Goal: Information Seeking & Learning: Check status

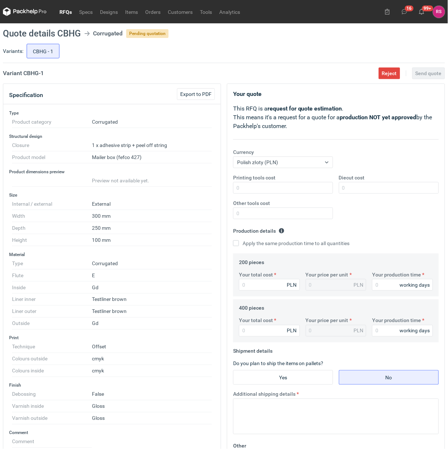
click at [66, 13] on link "RFQs" at bounding box center [66, 11] width 20 height 9
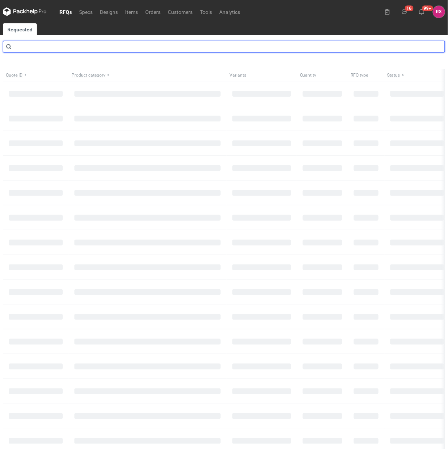
click at [54, 46] on input "text" at bounding box center [224, 47] width 442 height 12
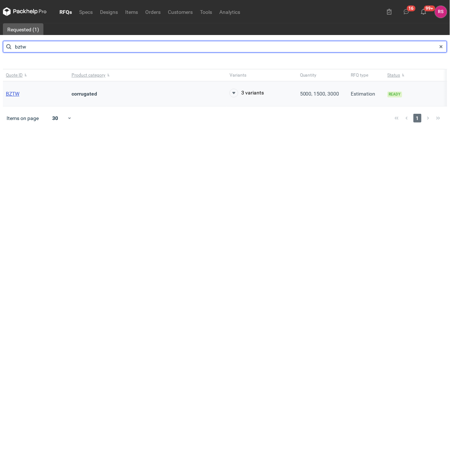
type input "bztw"
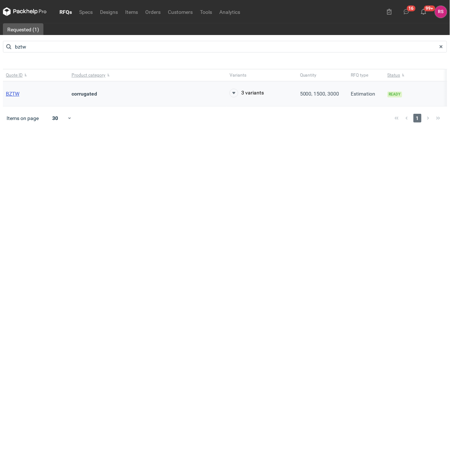
click at [15, 92] on span "BZTW" at bounding box center [12, 94] width 13 height 6
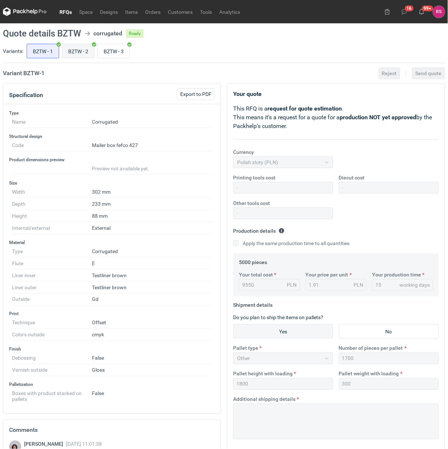
click at [82, 52] on input "BZTW - 2" at bounding box center [78, 51] width 32 height 14
radio input "true"
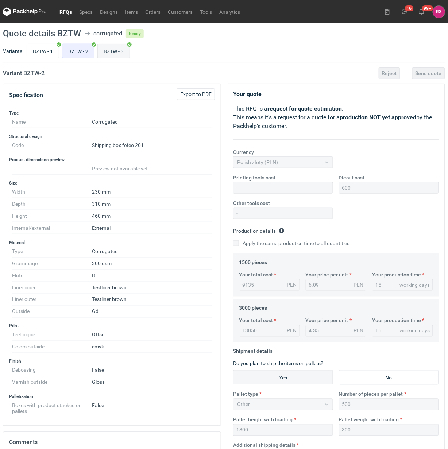
click at [120, 50] on input "BZTW - 3" at bounding box center [114, 51] width 32 height 14
radio input "true"
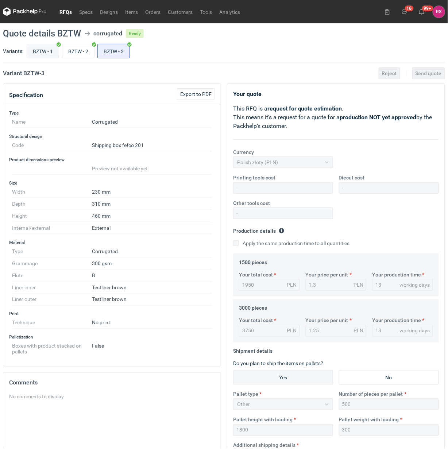
click at [43, 51] on input "BZTW - 1" at bounding box center [43, 51] width 32 height 14
radio input "true"
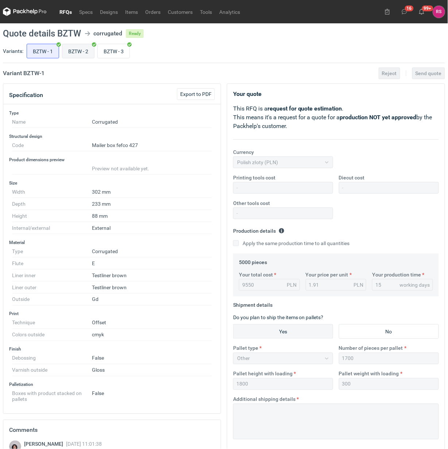
click at [81, 52] on input "BZTW - 2" at bounding box center [78, 51] width 32 height 14
radio input "true"
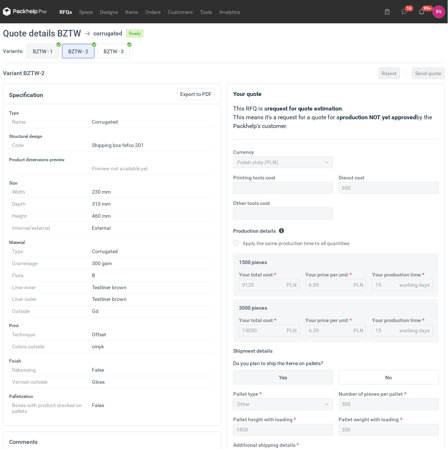
click at [42, 49] on input "BZTW - 1" at bounding box center [43, 51] width 32 height 14
radio input "true"
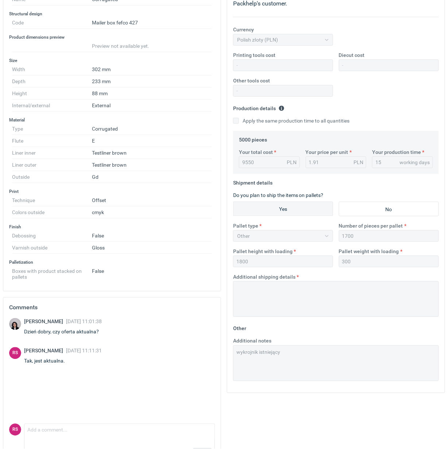
scroll to position [147, 0]
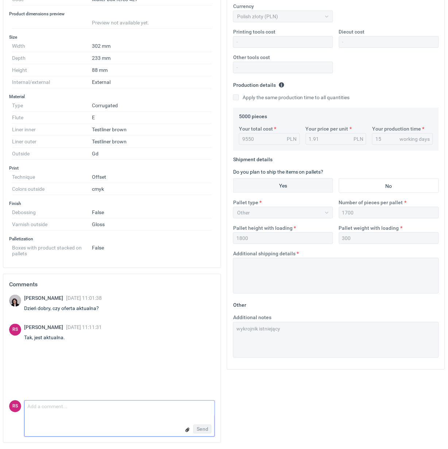
click at [79, 410] on textarea "Comment message" at bounding box center [119, 408] width 190 height 15
type textarea "Panie Sebastianie, tu cena jednostkowa ulegnie zmiane. Byłoby"
drag, startPoint x: 121, startPoint y: 417, endPoint x: 16, endPoint y: 416, distance: 105.8
click at [16, 416] on div "RS Comment message Panie Sebastianie, tu cena jednostkowa ulegnie zmiane. Byłob…" at bounding box center [112, 419] width 206 height 36
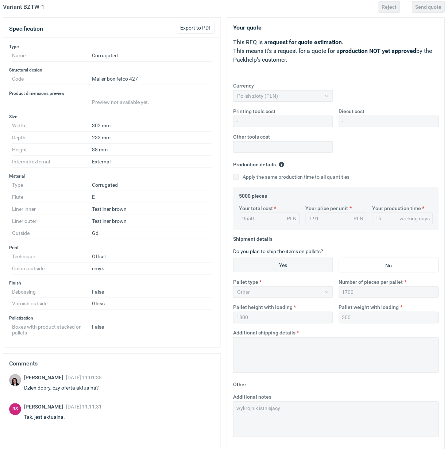
scroll to position [0, 0]
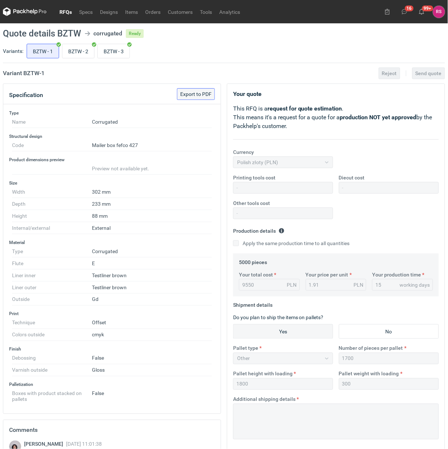
click at [200, 95] on span "Export to PDF" at bounding box center [195, 94] width 31 height 5
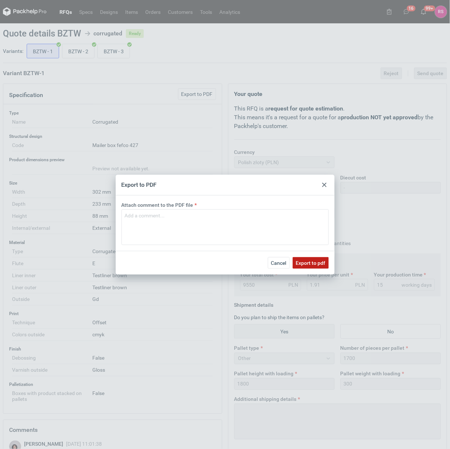
click at [306, 262] on span "Export to pdf" at bounding box center [311, 262] width 30 height 5
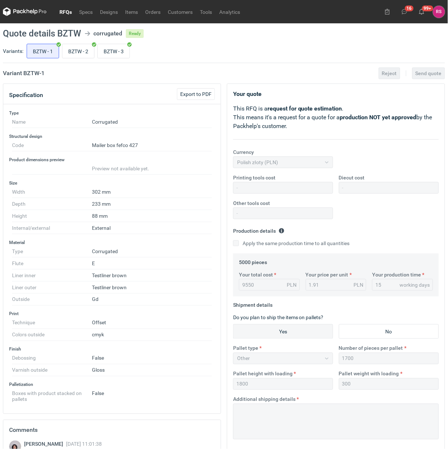
drag, startPoint x: 264, startPoint y: 283, endPoint x: 234, endPoint y: 290, distance: 31.1
click at [234, 290] on div "5000 pieces Your total cost 9550 PLN Your price per unit 1.91 PLN Your producti…" at bounding box center [336, 275] width 206 height 43
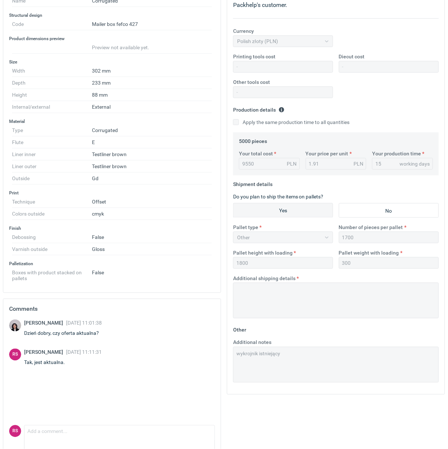
scroll to position [147, 0]
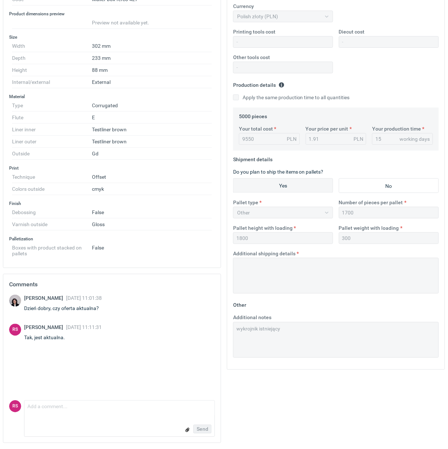
drag, startPoint x: 51, startPoint y: 328, endPoint x: 108, endPoint y: 329, distance: 56.2
click at [108, 329] on div "RS Rafał Stani 13 Jun 2025 11:11:31 Tak, jest aktualna." at bounding box center [112, 334] width 206 height 20
click at [124, 324] on div "RS Rafał Stani 13 Jun 2025 11:11:31 Tak, jest aktualna." at bounding box center [112, 334] width 206 height 20
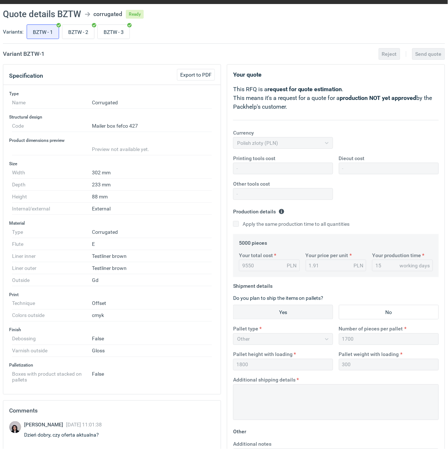
scroll to position [0, 0]
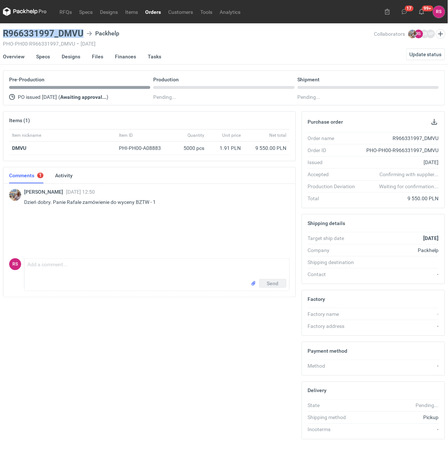
drag, startPoint x: 81, startPoint y: 33, endPoint x: 4, endPoint y: 34, distance: 77.7
click at [4, 34] on h3 "R966331997_DMVU" at bounding box center [43, 33] width 81 height 9
click at [189, 39] on div "R966331997_DMVU Packhelp PHO-PH00-R966331997_DMVU • [DATE]" at bounding box center [188, 38] width 371 height 18
drag, startPoint x: 82, startPoint y: 32, endPoint x: -2, endPoint y: 35, distance: 84.0
click at [0, 35] on html "RFQs Specs Designs Items Orders Customers Tools Analytics 17 99+ [PERSON_NAME] …" at bounding box center [224, 224] width 448 height 449
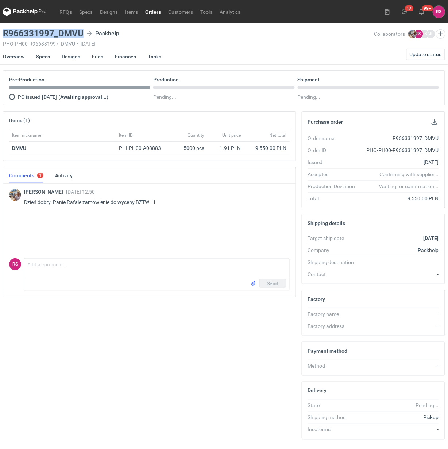
copy h3 "R966331997_DMVU"
click at [434, 121] on button "button" at bounding box center [434, 121] width 9 height 9
click at [43, 56] on link "Specs" at bounding box center [43, 57] width 14 height 16
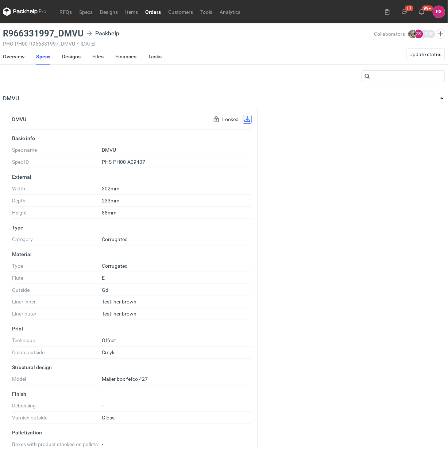
click at [246, 119] on button "button" at bounding box center [247, 119] width 9 height 9
click at [73, 56] on link "Designs" at bounding box center [71, 57] width 19 height 16
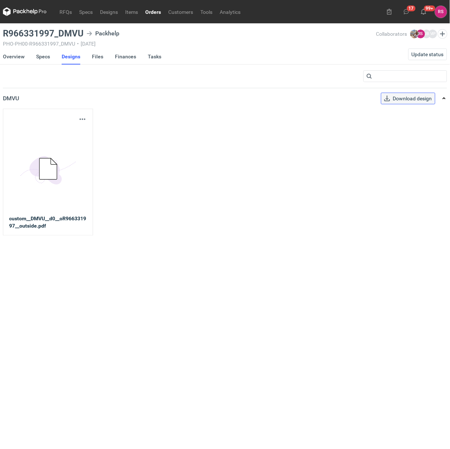
click at [413, 98] on span "Download design" at bounding box center [412, 98] width 39 height 5
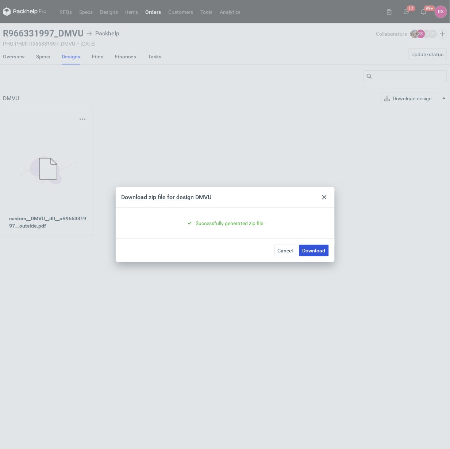
click at [313, 251] on link "Download" at bounding box center [314, 251] width 30 height 12
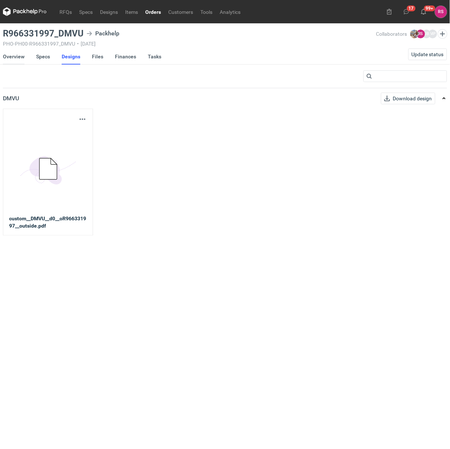
click at [15, 55] on link "Overview" at bounding box center [14, 57] width 22 height 16
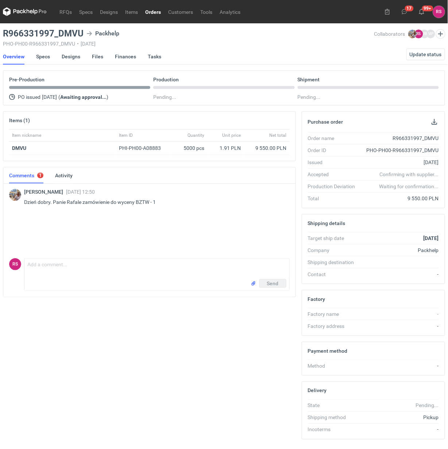
click at [155, 11] on link "Orders" at bounding box center [153, 11] width 23 height 9
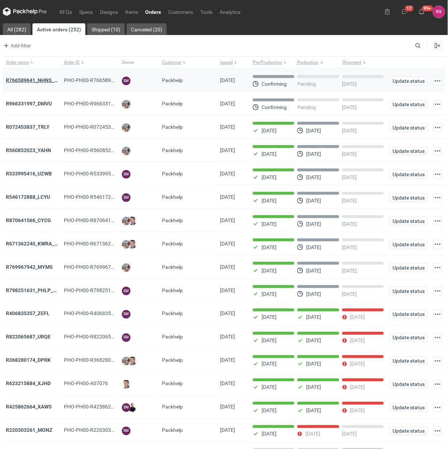
click at [40, 78] on strong "R766589641_NHNS_LUSD" at bounding box center [36, 80] width 61 height 6
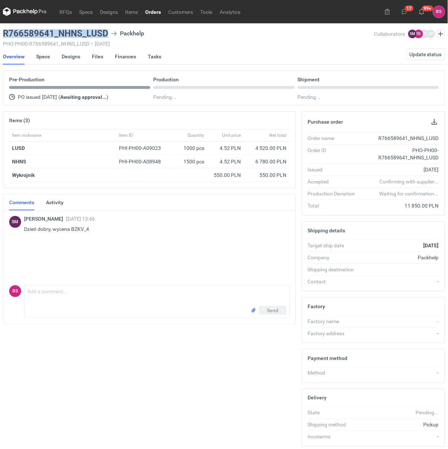
drag, startPoint x: 107, startPoint y: 33, endPoint x: 4, endPoint y: 33, distance: 102.5
click at [4, 33] on h3 "R766589641_NHNS_LUSD" at bounding box center [55, 33] width 105 height 9
copy h3 "R766589641_NHNS_LUSD"
click at [434, 123] on button "button" at bounding box center [434, 121] width 9 height 9
click at [45, 57] on link "Specs" at bounding box center [43, 57] width 14 height 16
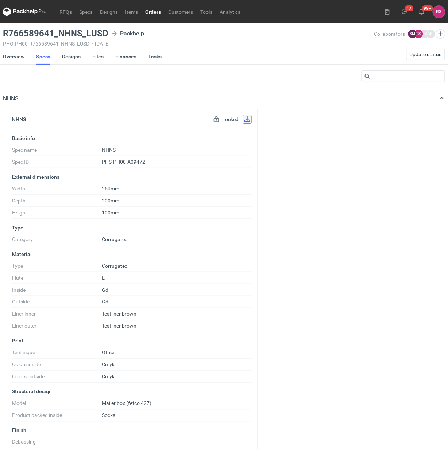
click at [243, 117] on button "button" at bounding box center [247, 119] width 9 height 9
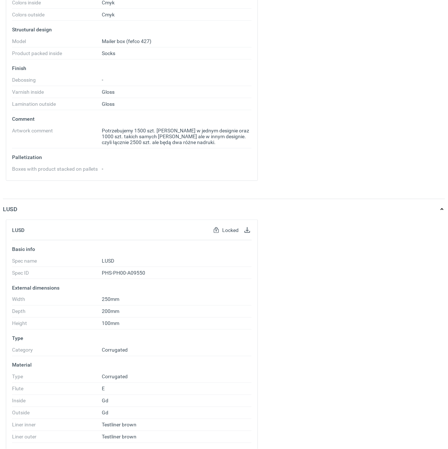
scroll to position [365, 0]
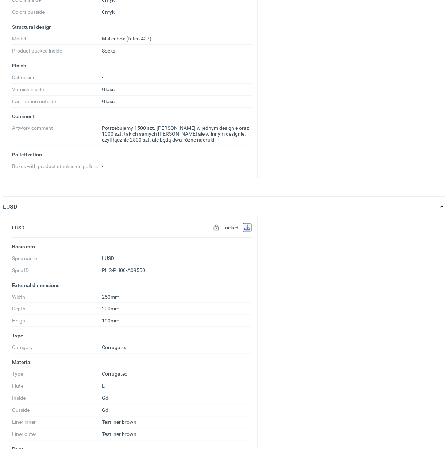
click at [246, 228] on button "button" at bounding box center [247, 227] width 9 height 9
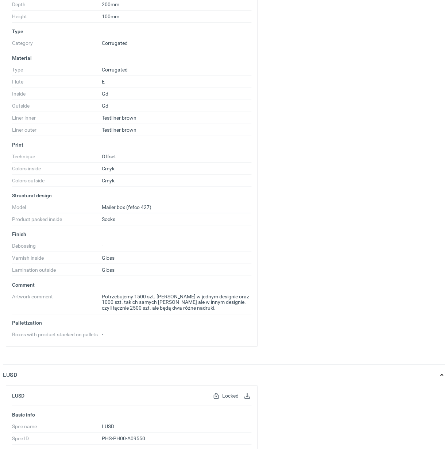
scroll to position [0, 0]
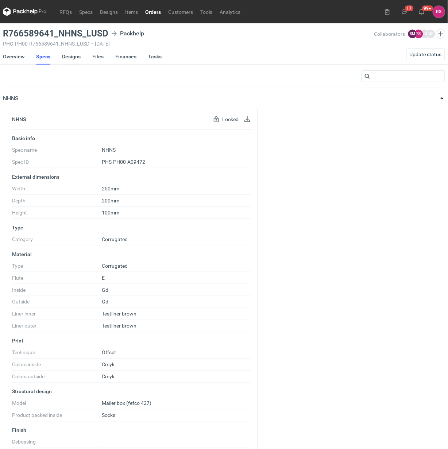
click at [70, 55] on link "Designs" at bounding box center [71, 57] width 19 height 16
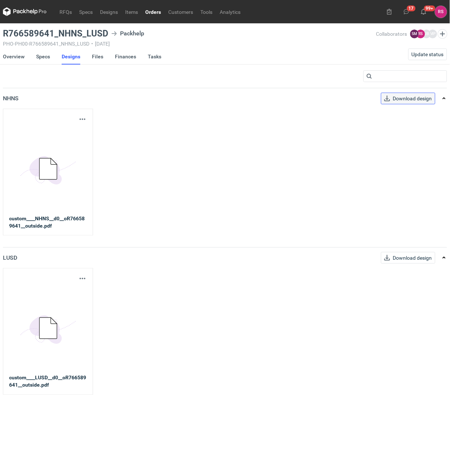
click at [420, 99] on span "Download design" at bounding box center [412, 98] width 39 height 5
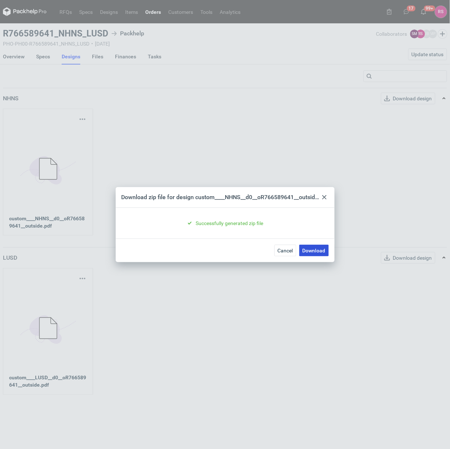
click at [314, 251] on link "Download" at bounding box center [314, 251] width 30 height 12
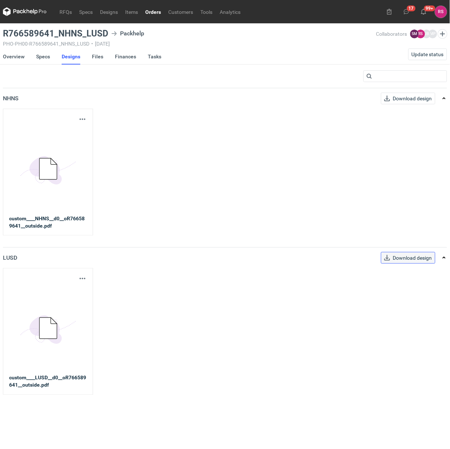
click at [400, 258] on span "Download design" at bounding box center [412, 257] width 39 height 5
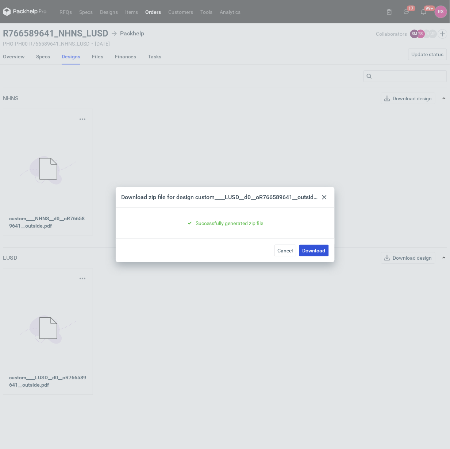
click at [312, 250] on link "Download" at bounding box center [314, 251] width 30 height 12
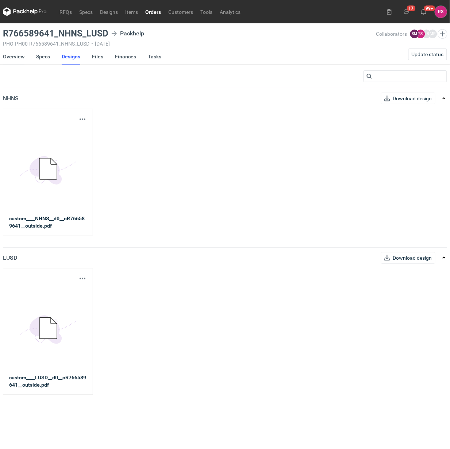
click at [13, 56] on link "Overview" at bounding box center [14, 57] width 22 height 16
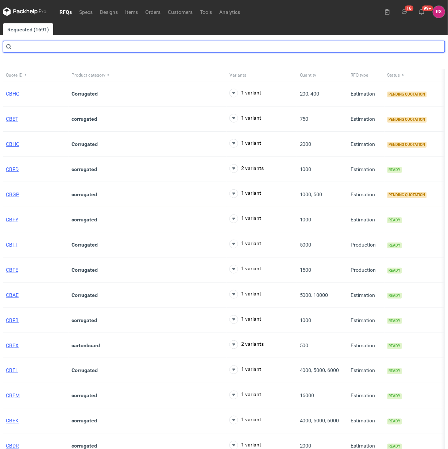
click at [42, 49] on input "text" at bounding box center [224, 47] width 442 height 12
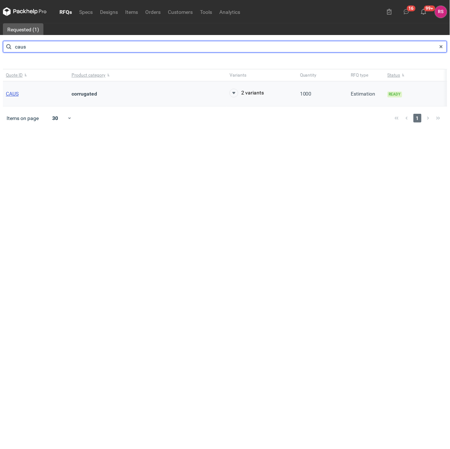
type input "caus"
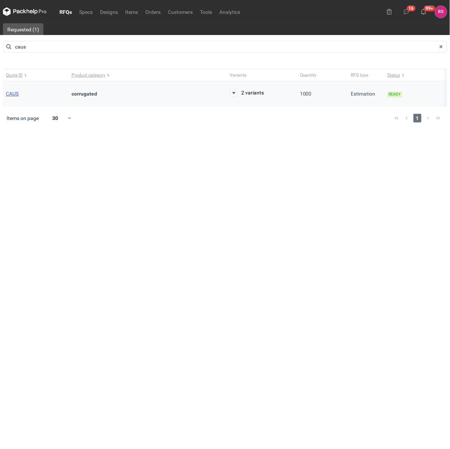
click at [16, 93] on span "CAUS" at bounding box center [12, 94] width 13 height 6
